Goal: Navigation & Orientation: Find specific page/section

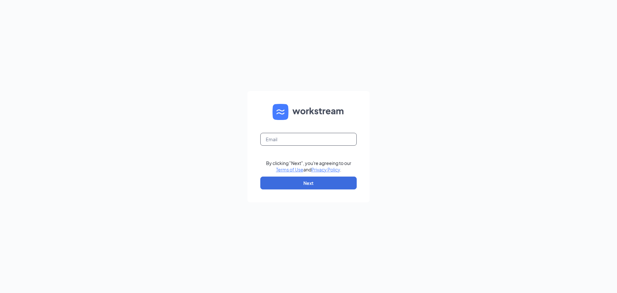
click at [315, 142] on input "text" at bounding box center [308, 139] width 96 height 13
type input "lesa@52andwadsworth.com"
click at [310, 185] on button "Next" at bounding box center [308, 182] width 96 height 13
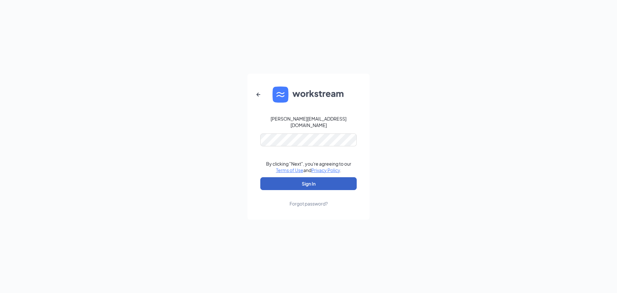
click at [335, 180] on button "Sign In" at bounding box center [308, 183] width 96 height 13
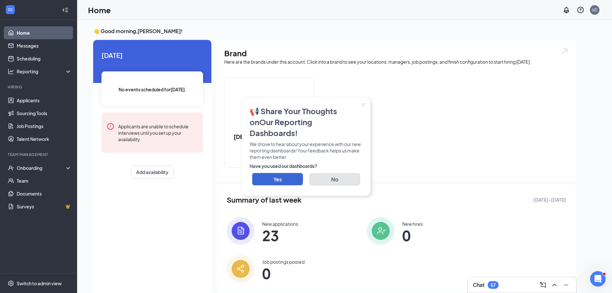
click at [336, 176] on button "No" at bounding box center [335, 179] width 51 height 13
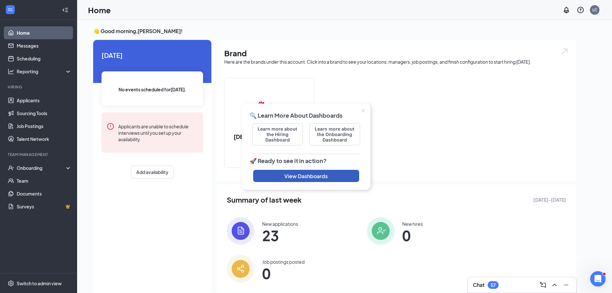
click at [336, 176] on button "View Dashboards" at bounding box center [306, 176] width 106 height 12
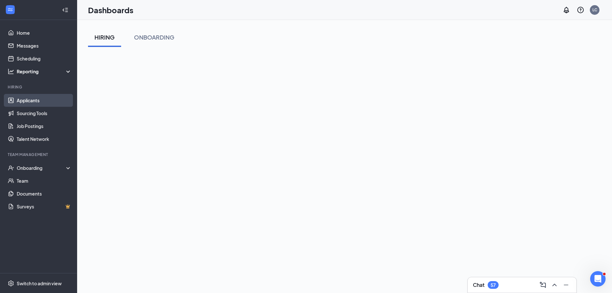
click at [38, 100] on link "Applicants" at bounding box center [44, 100] width 55 height 13
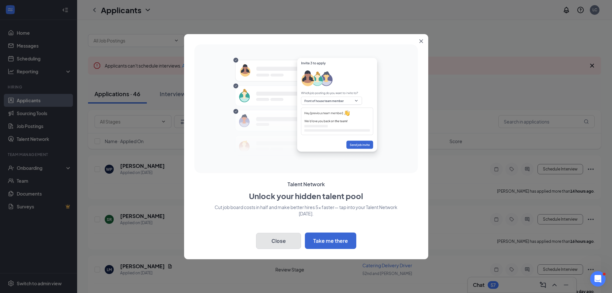
click at [292, 241] on button "Close" at bounding box center [278, 241] width 45 height 16
